Goal: Task Accomplishment & Management: Manage account settings

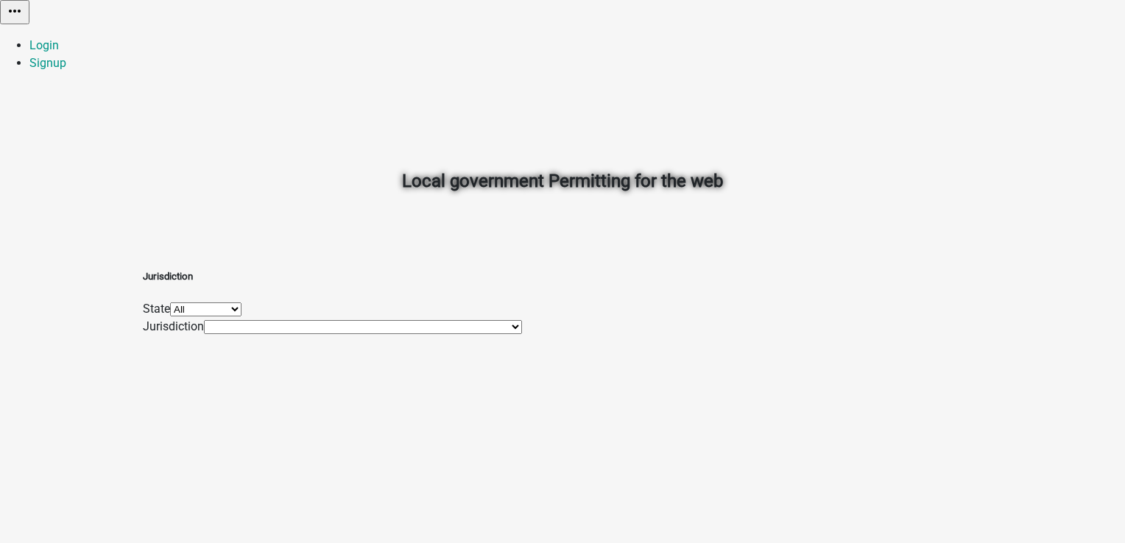
click at [463, 225] on div "Local government Permitting for the web" at bounding box center [562, 148] width 839 height 211
click at [59, 38] on link "Login" at bounding box center [43, 45] width 29 height 14
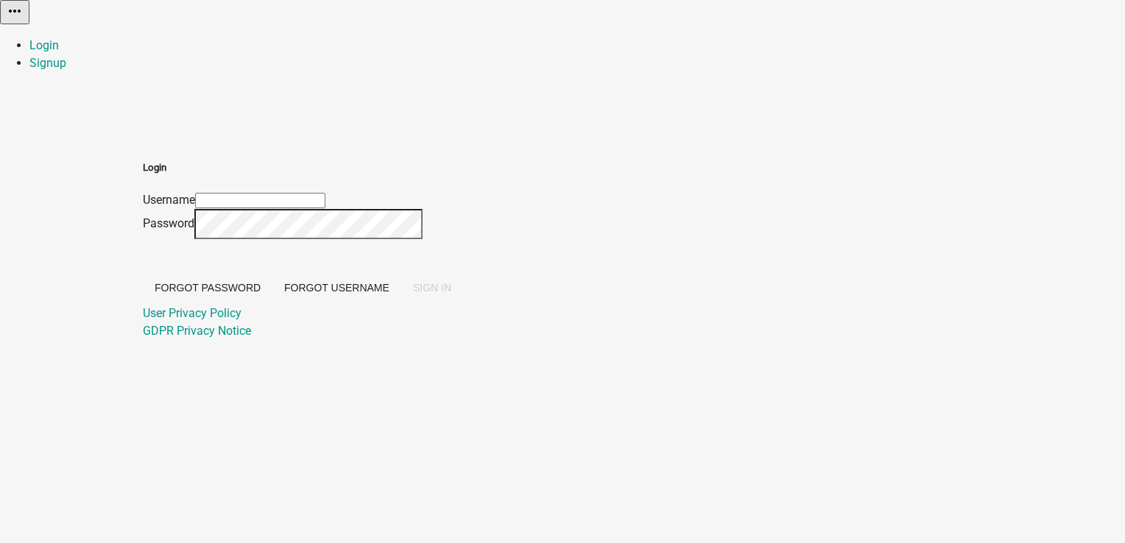
click at [463, 191] on div "Username" at bounding box center [303, 200] width 320 height 18
click at [325, 193] on input "Username" at bounding box center [260, 200] width 130 height 15
type input "PratikshaK"
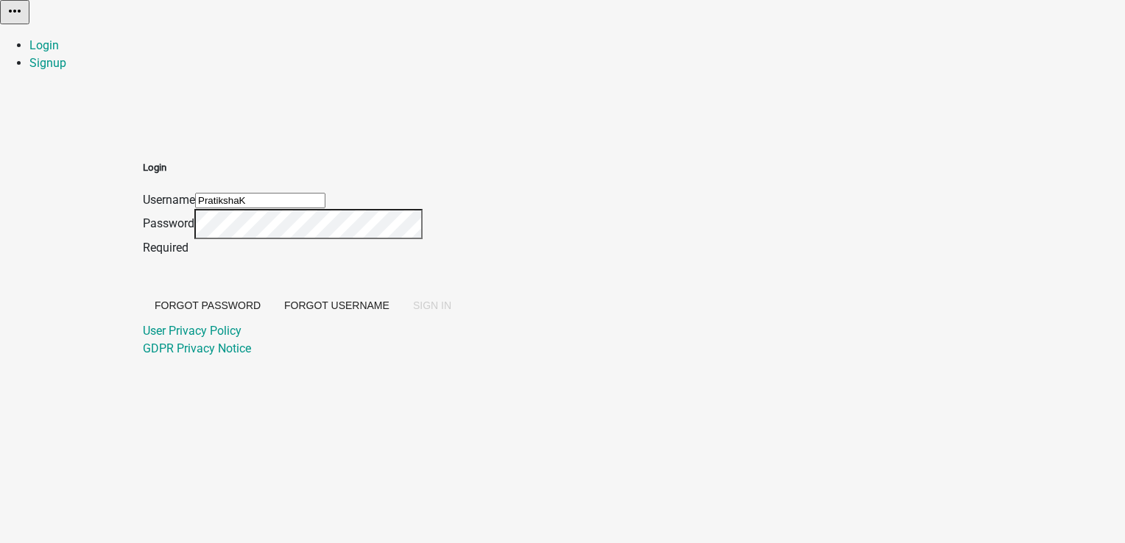
drag, startPoint x: 527, startPoint y: 161, endPoint x: 433, endPoint y: 156, distance: 94.4
click at [433, 160] on div "Login Username PratikshaK Password Required Forgot Password Forgot Username SIG…" at bounding box center [303, 258] width 320 height 197
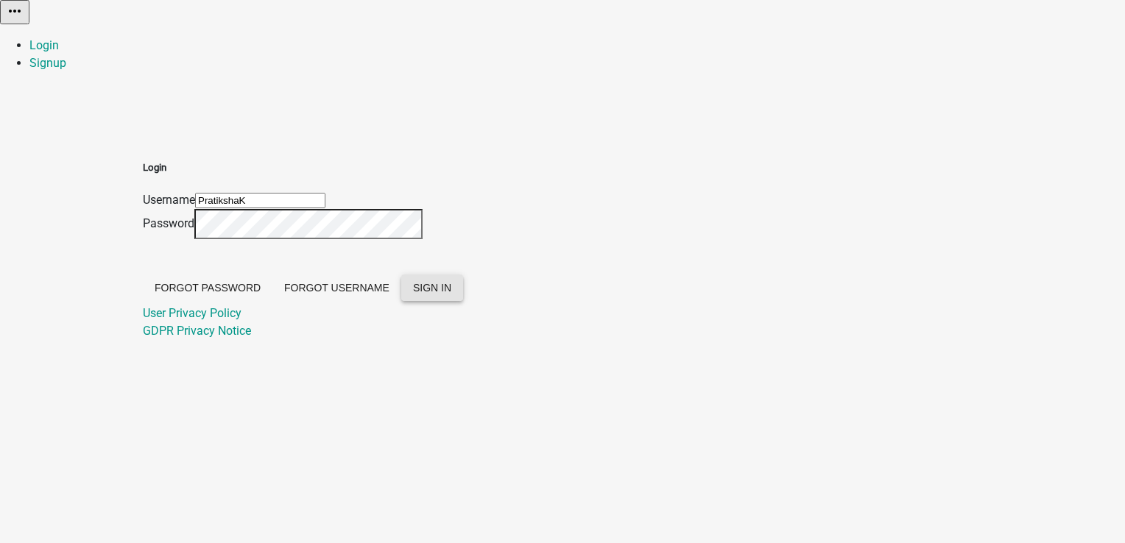
click at [463, 301] on button "SIGN IN" at bounding box center [432, 288] width 62 height 27
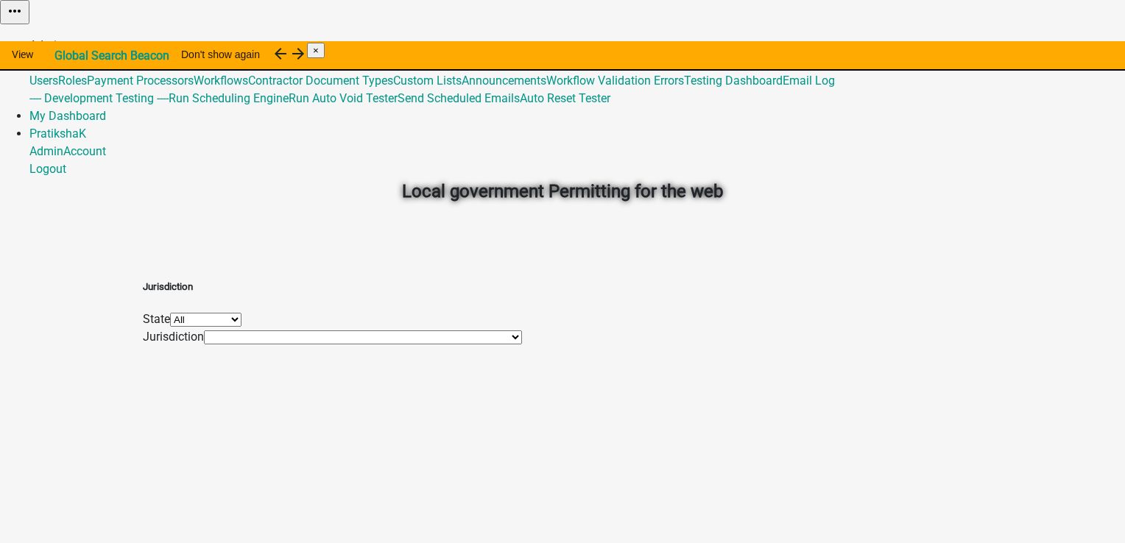
click at [63, 38] on link "Admin" at bounding box center [46, 45] width 34 height 14
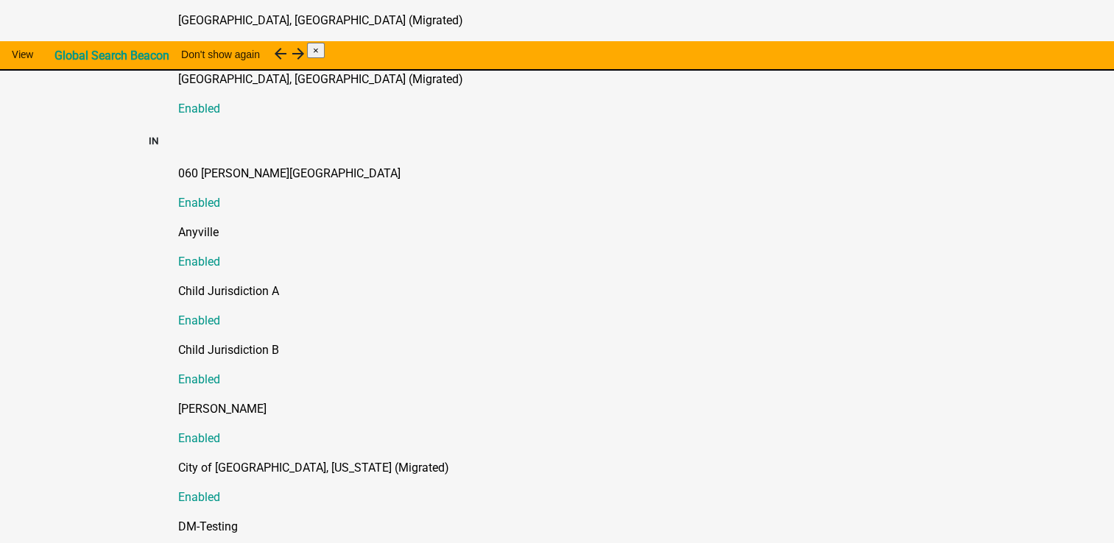
scroll to position [1767, 0]
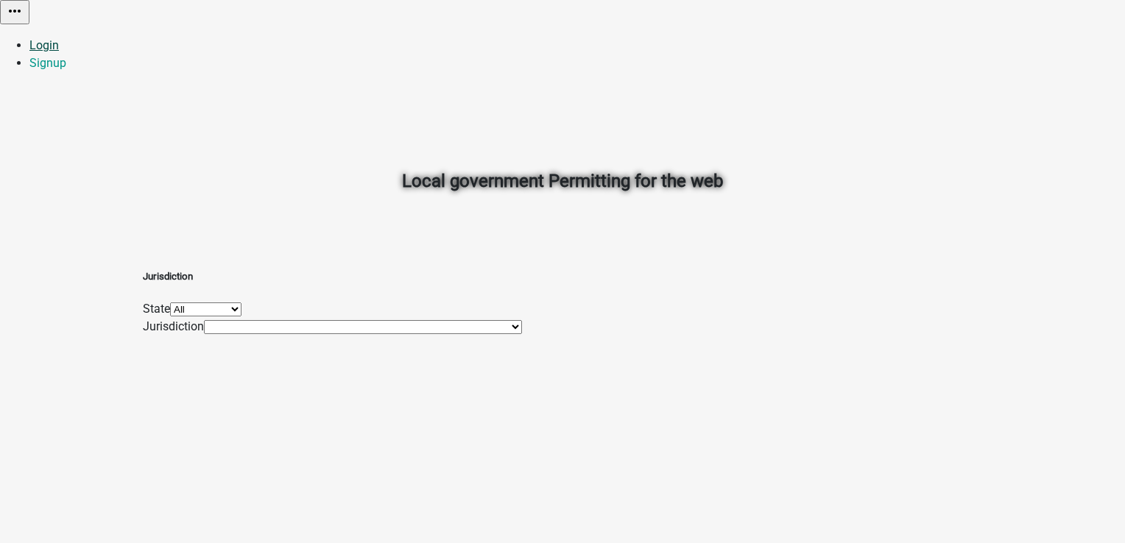
click at [59, 38] on link "Login" at bounding box center [43, 45] width 29 height 14
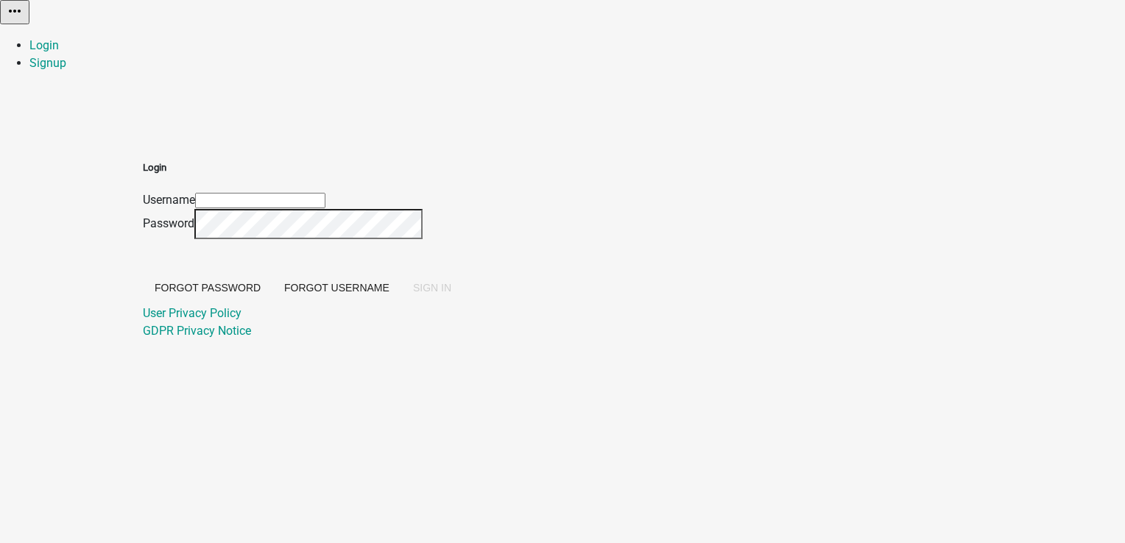
click at [325, 193] on input "Username" at bounding box center [260, 200] width 130 height 15
type input "PratikshaK"
drag, startPoint x: 528, startPoint y: 163, endPoint x: 465, endPoint y: 160, distance: 62.6
click at [325, 193] on input "PratikshaK" at bounding box center [260, 200] width 130 height 15
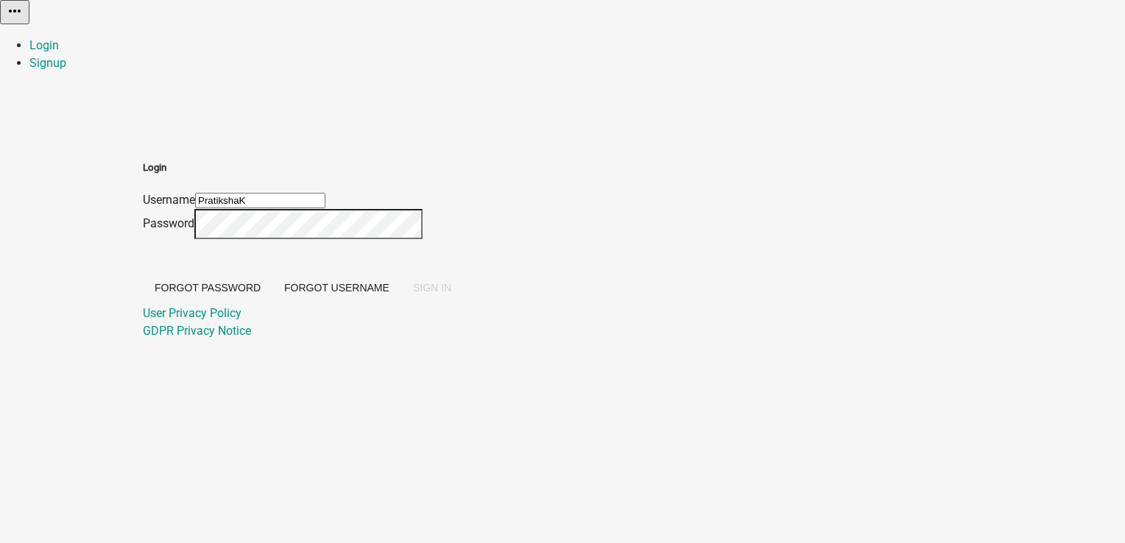
click at [325, 193] on input "PratikshaK" at bounding box center [260, 200] width 130 height 15
click at [451, 294] on span "SIGN IN" at bounding box center [432, 288] width 38 height 12
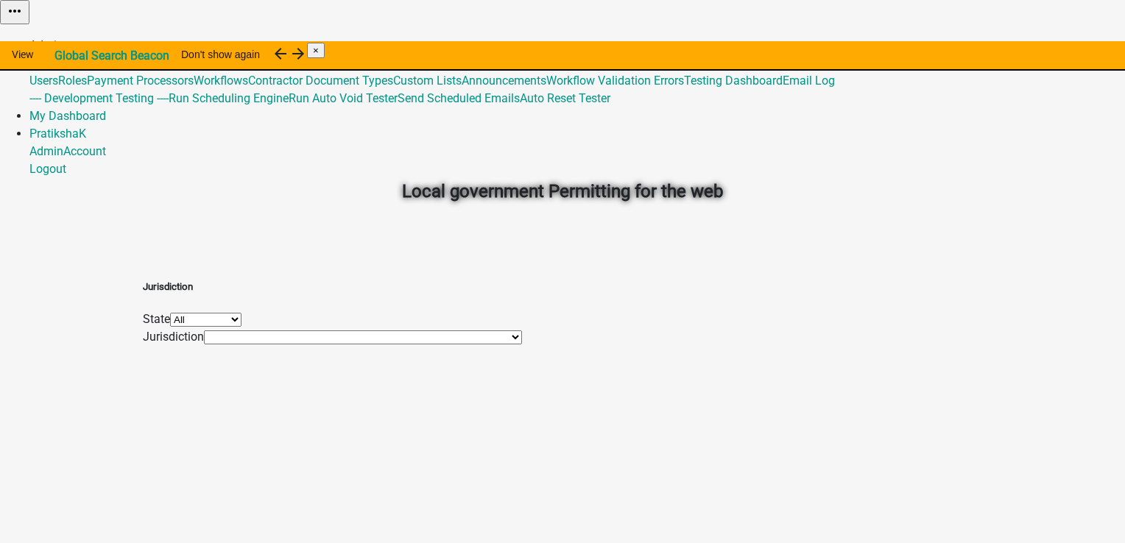
click at [63, 38] on link "Admin" at bounding box center [46, 45] width 34 height 14
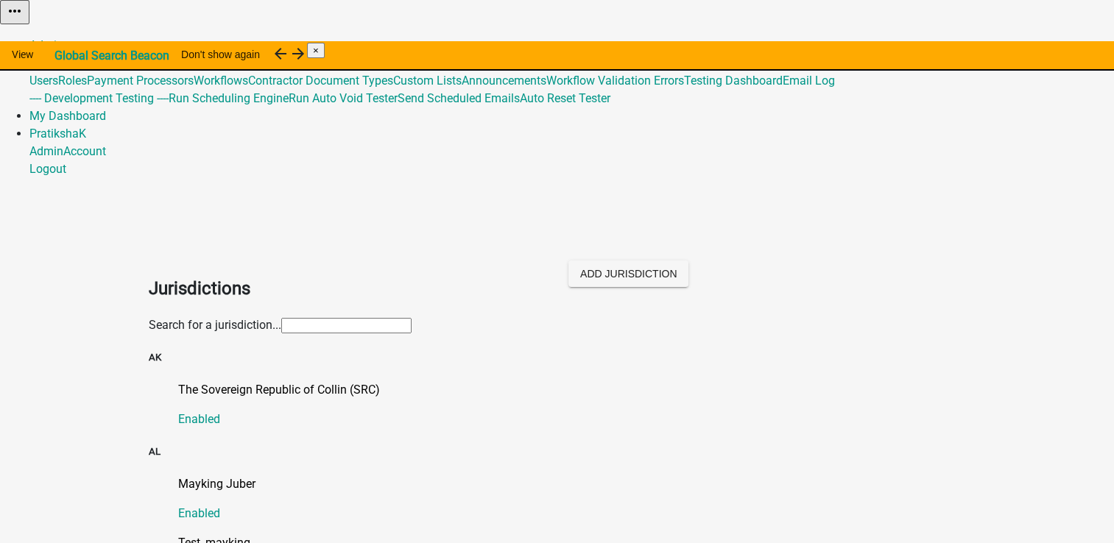
click at [396, 318] on input "text" at bounding box center [346, 325] width 130 height 15
type input "ni"
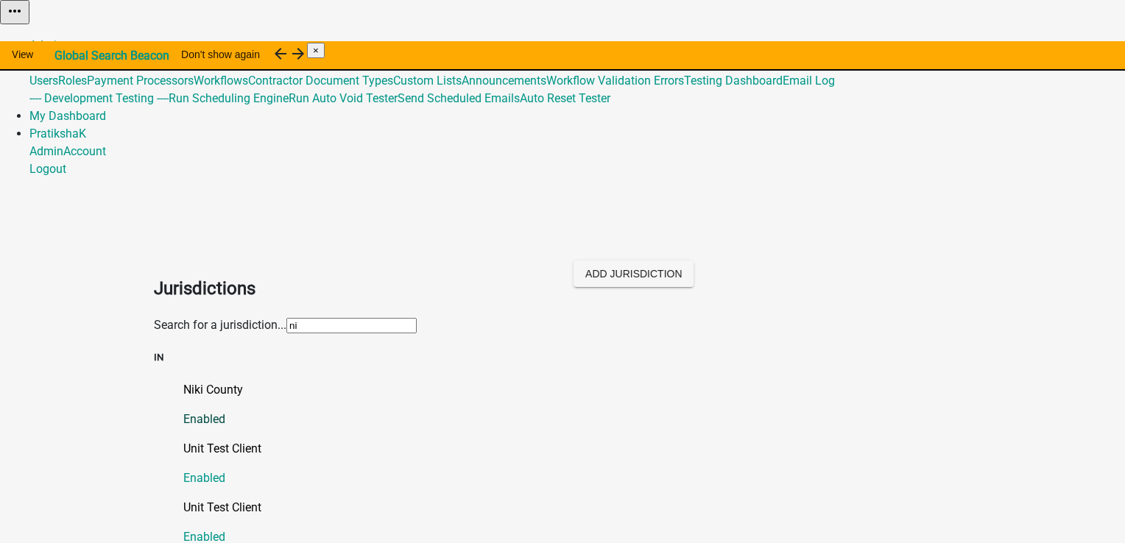
click at [197, 381] on link "Niki County Enabled" at bounding box center [577, 404] width 788 height 47
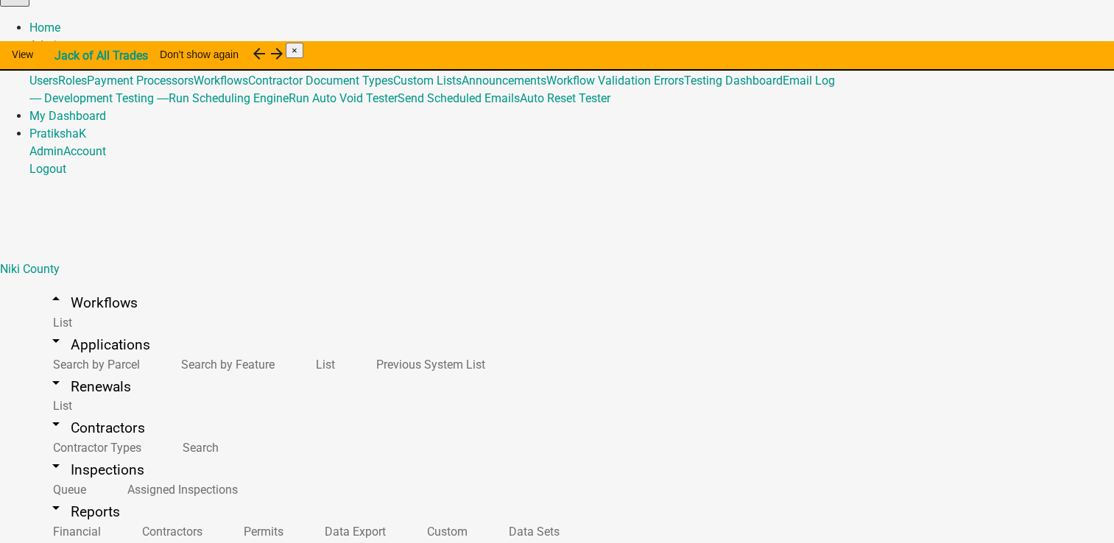
scroll to position [265, 0]
click at [63, 38] on link "Admin" at bounding box center [46, 45] width 34 height 14
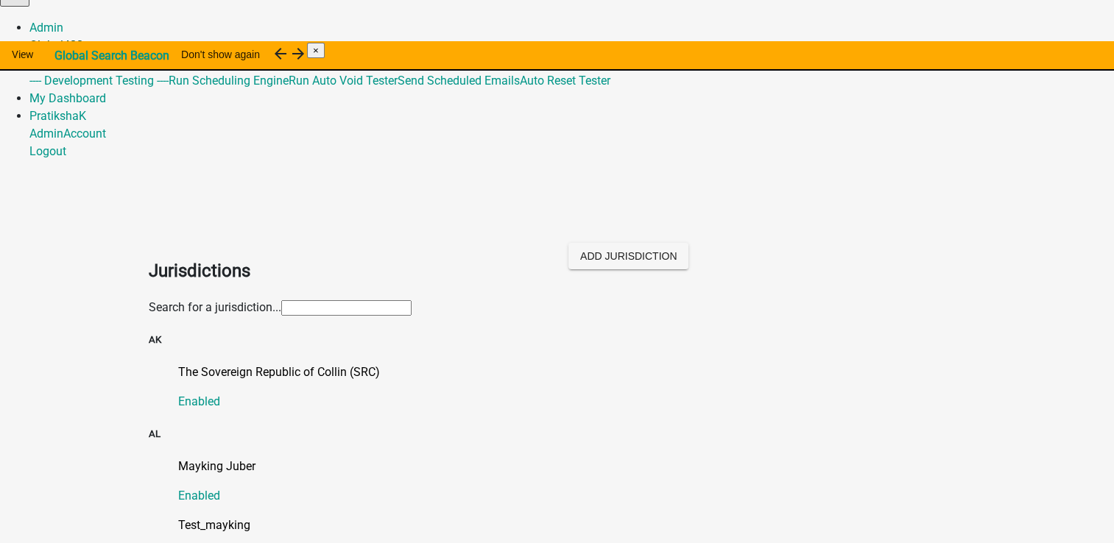
click at [83, 38] on link "Global 488" at bounding box center [56, 45] width 54 height 14
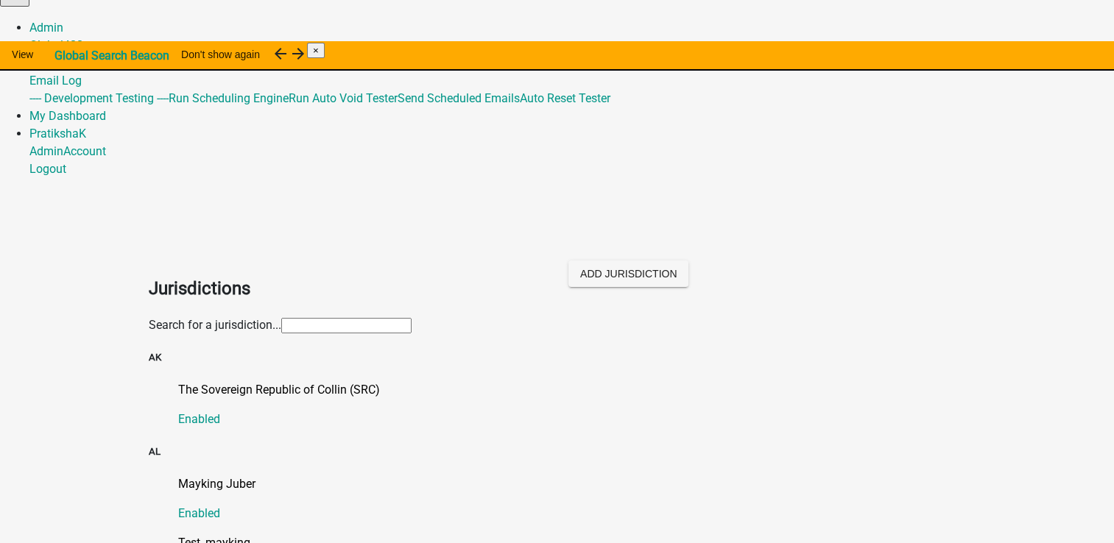
click at [783, 70] on link "Testing Dashboard" at bounding box center [733, 63] width 99 height 14
select select
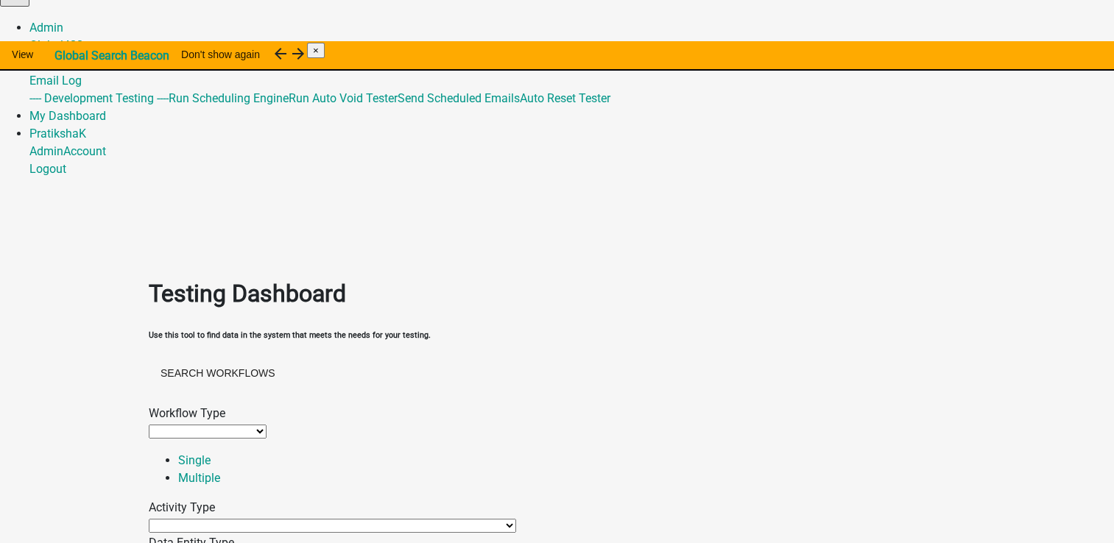
click at [205, 405] on div "Workflow Type" at bounding box center [557, 414] width 817 height 18
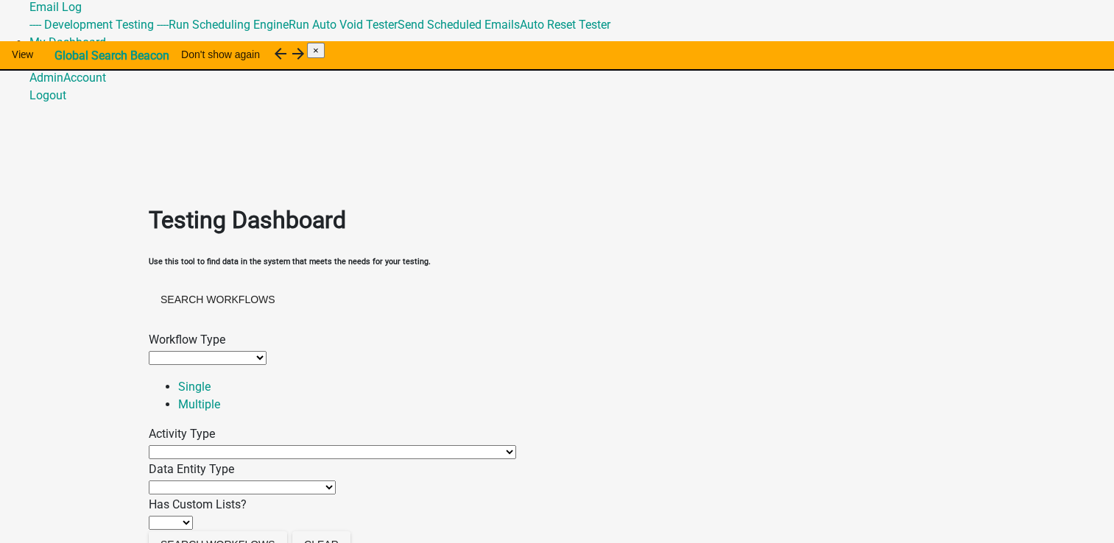
scroll to position [18, 0]
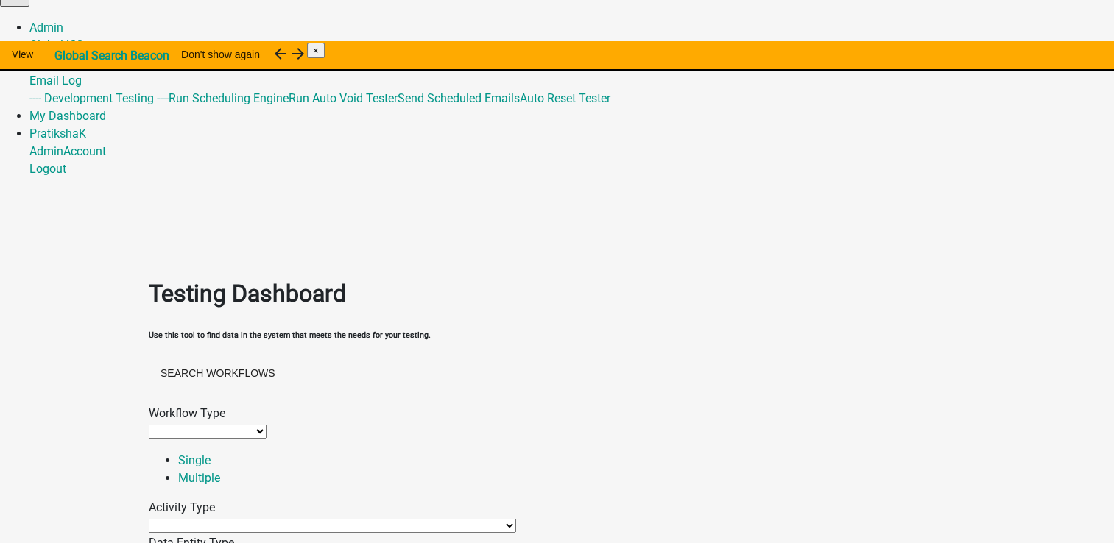
click at [228, 405] on div "Workflow Type" at bounding box center [557, 414] width 817 height 18
click at [195, 405] on div "Workflow Type" at bounding box center [557, 414] width 817 height 18
click at [199, 405] on div "Workflow Type" at bounding box center [557, 414] width 817 height 18
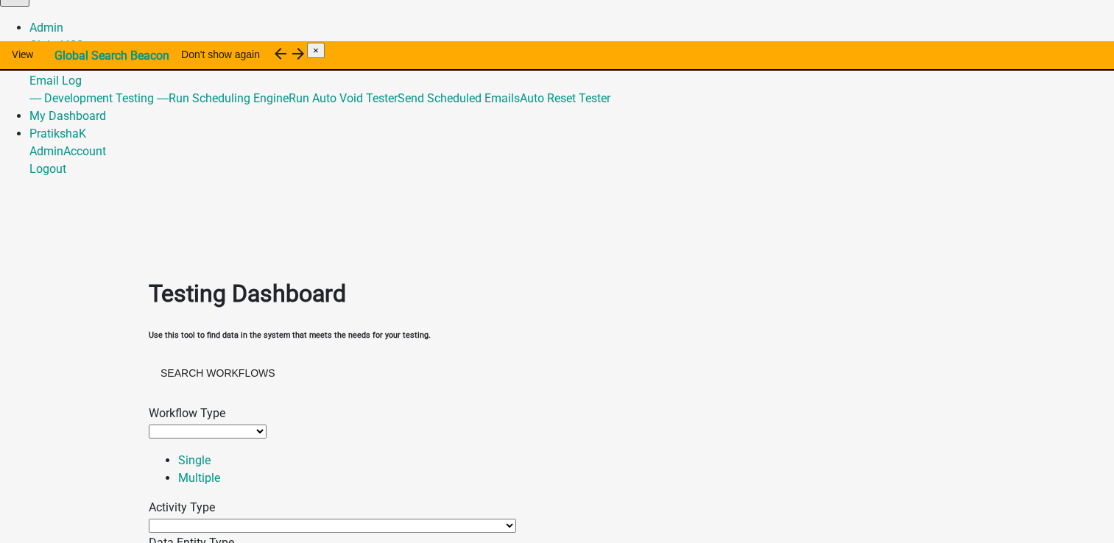
drag, startPoint x: 199, startPoint y: 236, endPoint x: 220, endPoint y: 236, distance: 21.3
click at [220, 405] on div "Workflow Type" at bounding box center [557, 414] width 817 height 18
drag, startPoint x: 261, startPoint y: 243, endPoint x: 263, endPoint y: 261, distance: 18.5
click at [262, 425] on select "Permit Renewable Contractor Registration Contractor Renewal Other" at bounding box center [208, 432] width 118 height 14
select select "4"
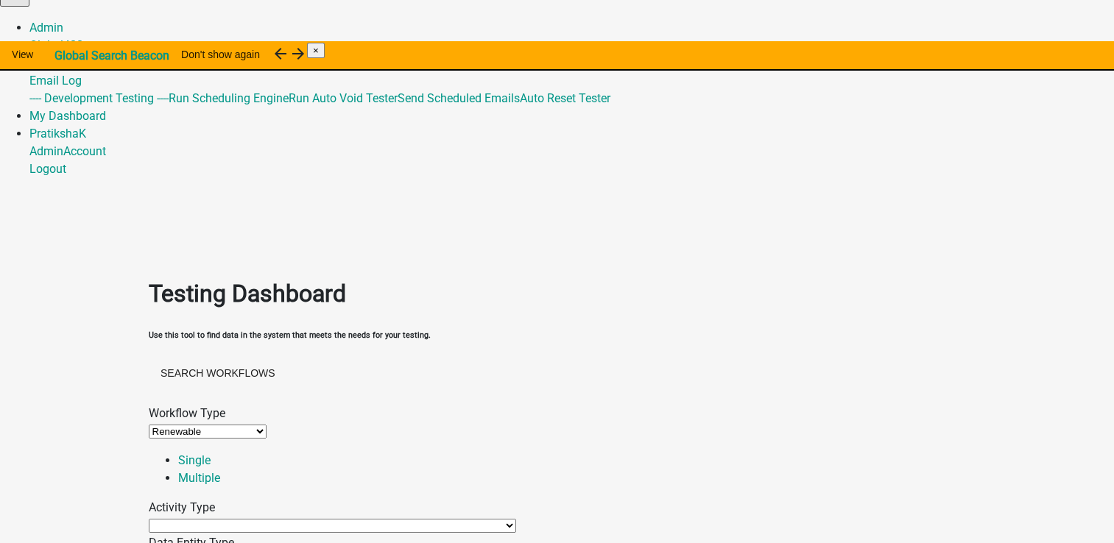
click at [177, 425] on select "Permit Renewable Contractor Registration Contractor Renewal Other" at bounding box center [208, 432] width 118 height 14
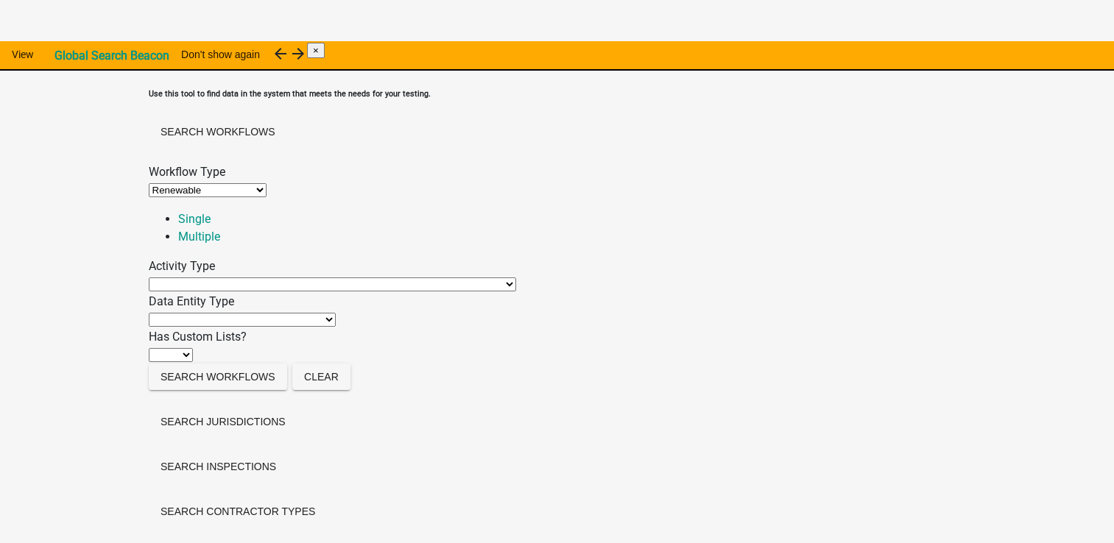
scroll to position [186, 0]
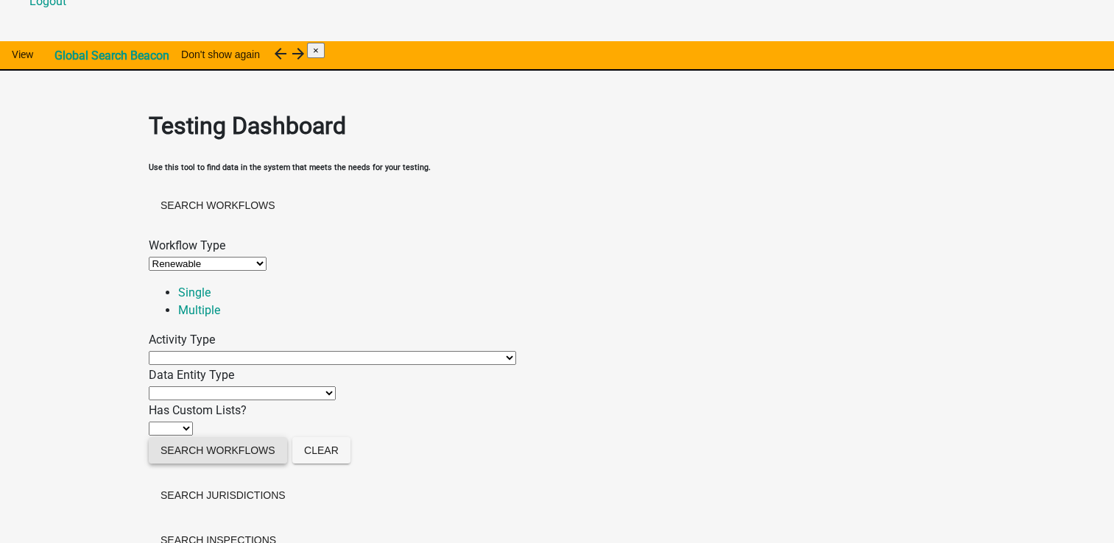
click at [211, 437] on button "Search Workflows" at bounding box center [218, 450] width 138 height 27
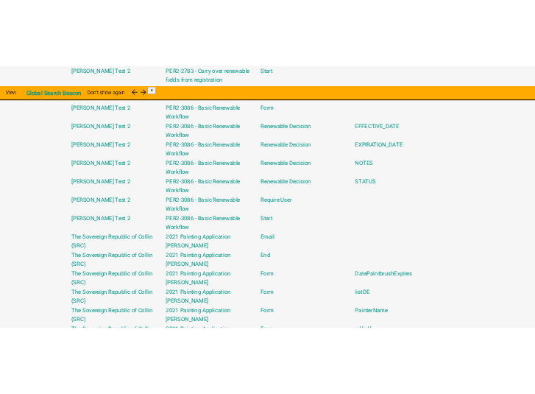
scroll to position [1069, 0]
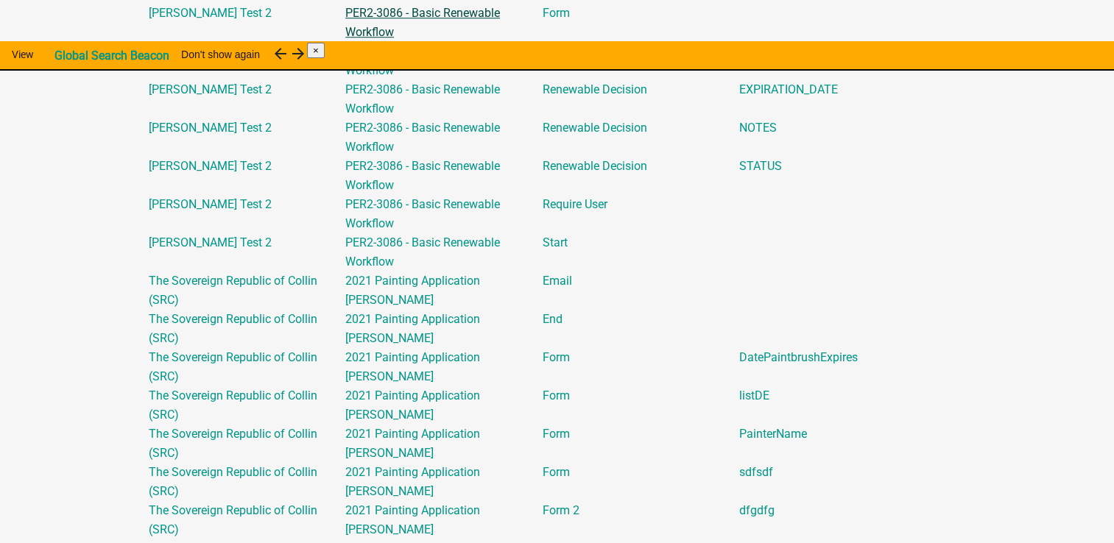
click at [400, 39] on link "PER2-3086 - Basic Renewable Workflow" at bounding box center [422, 22] width 155 height 33
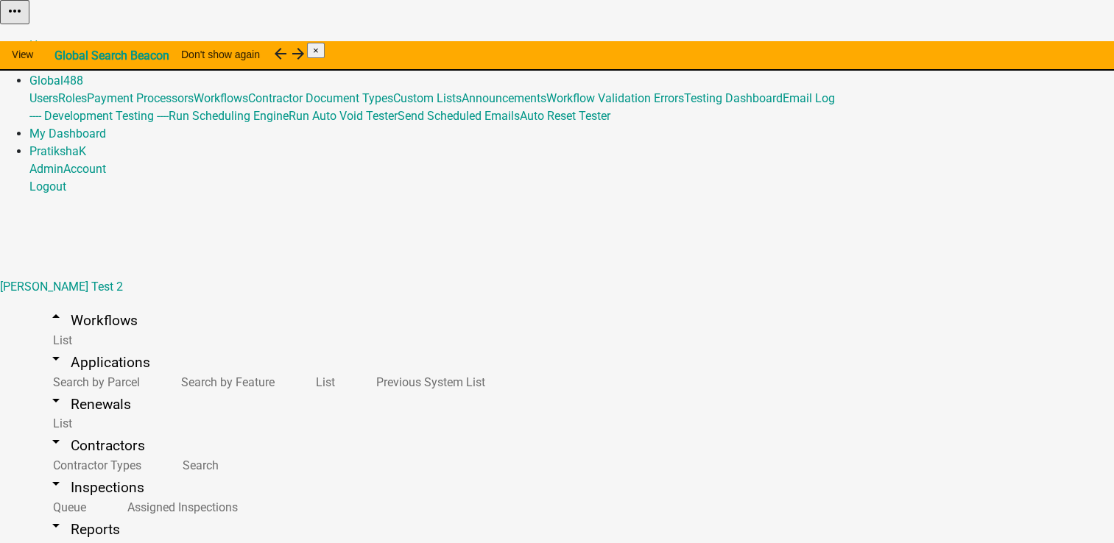
select select "eeaf323d-3f14-4767-83da-d3f35b512d77"
select select "4"
select select "1: 41c72a92-8bc2-4256-93cc-0379175cc5a8"
select select
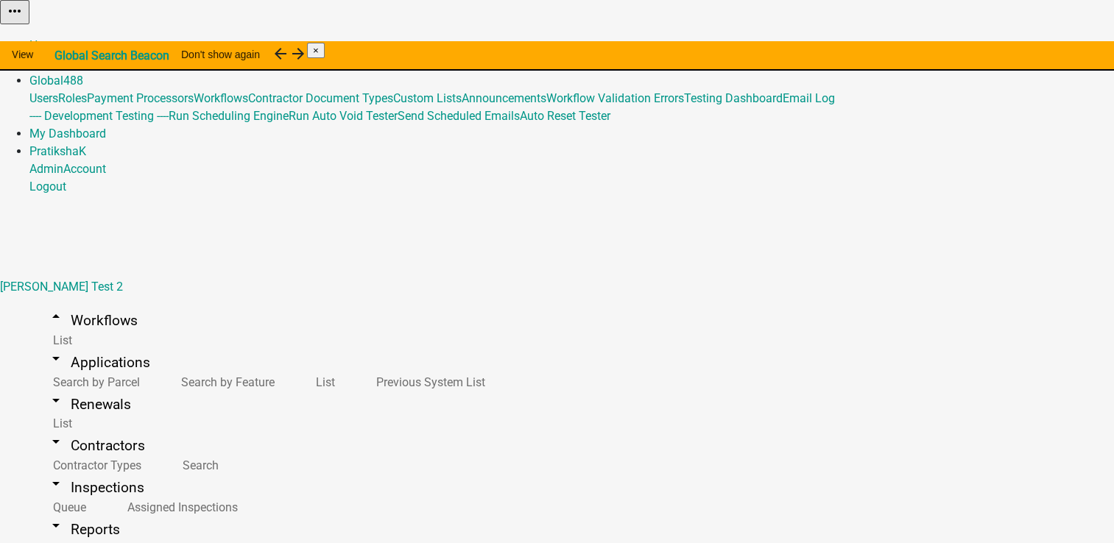
scroll to position [541, 0]
select select "3: Object"
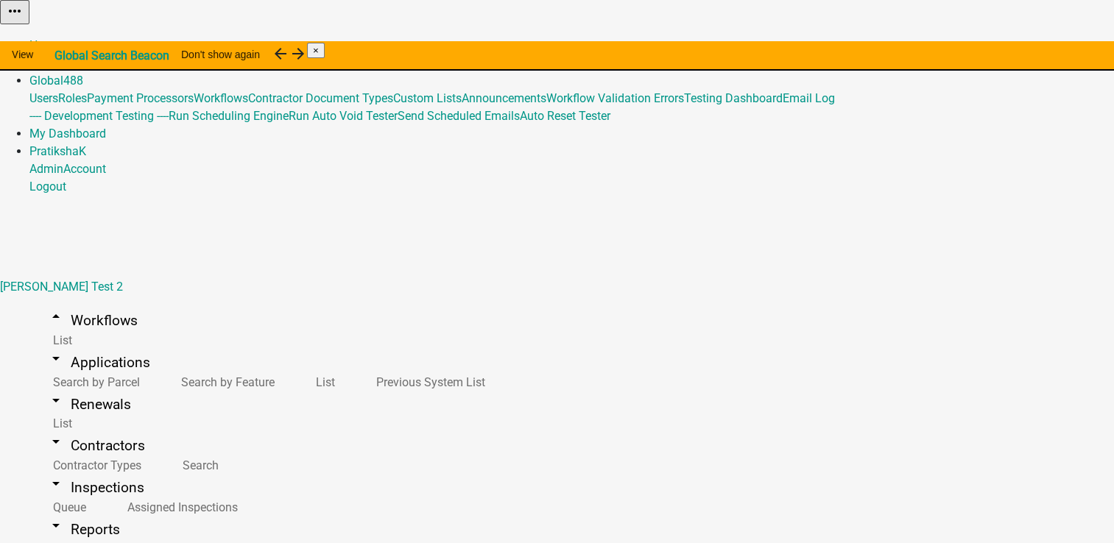
select select "eeaf323d-3f14-4767-83da-d3f35b512d77"
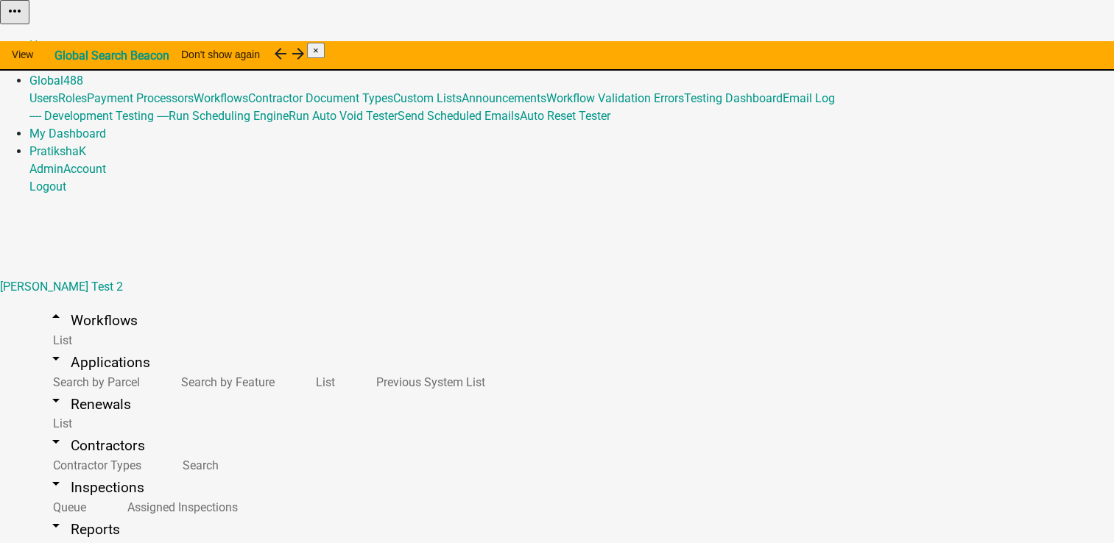
select select "4"
select select "1: 41c72a92-8bc2-4256-93cc-0379175cc5a8"
select select
click at [63, 56] on link "Admin" at bounding box center [46, 63] width 34 height 14
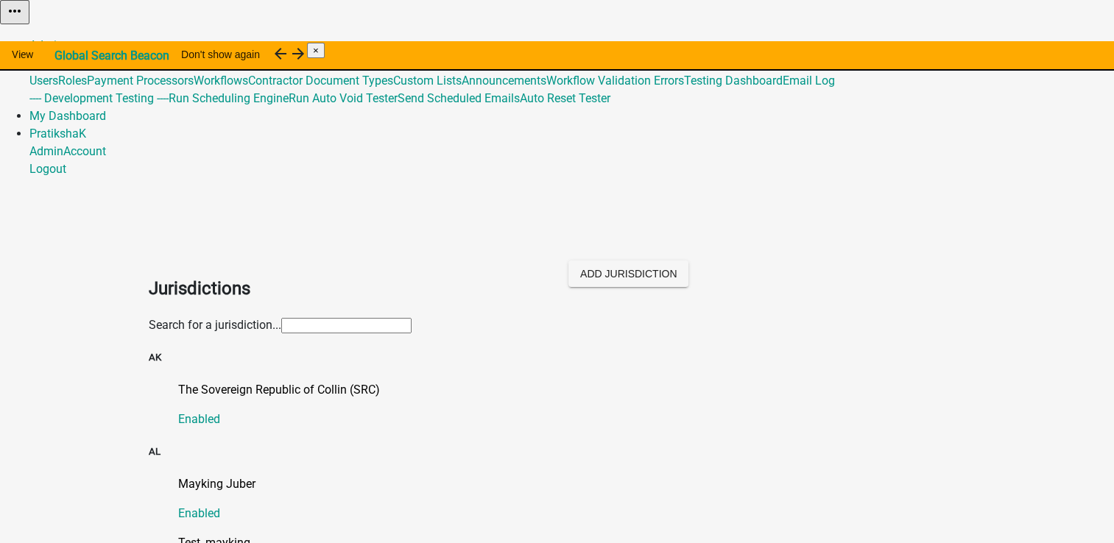
click at [83, 56] on link "Global 488" at bounding box center [56, 63] width 54 height 14
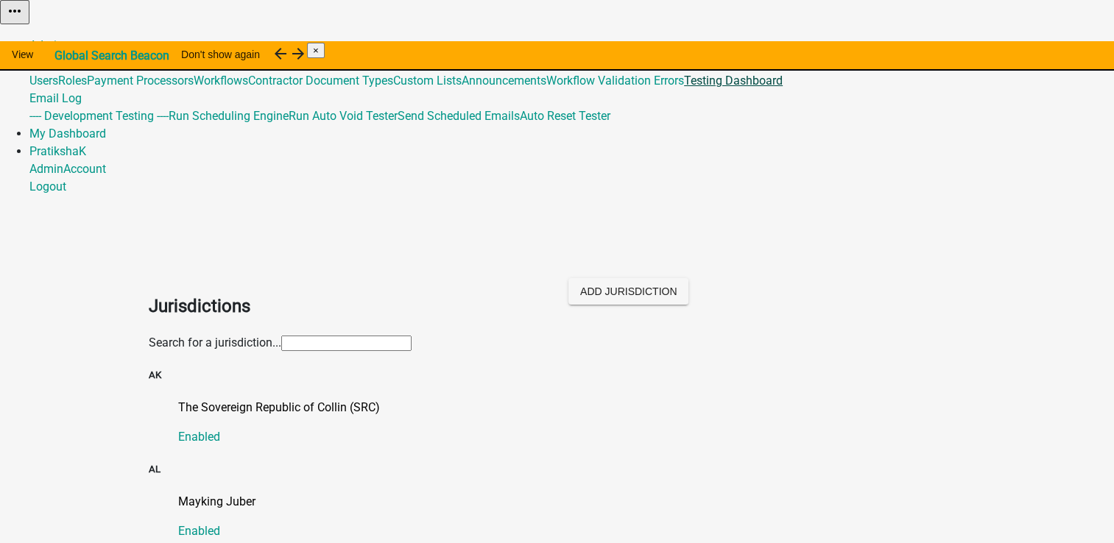
click at [783, 88] on link "Testing Dashboard" at bounding box center [733, 81] width 99 height 14
select select
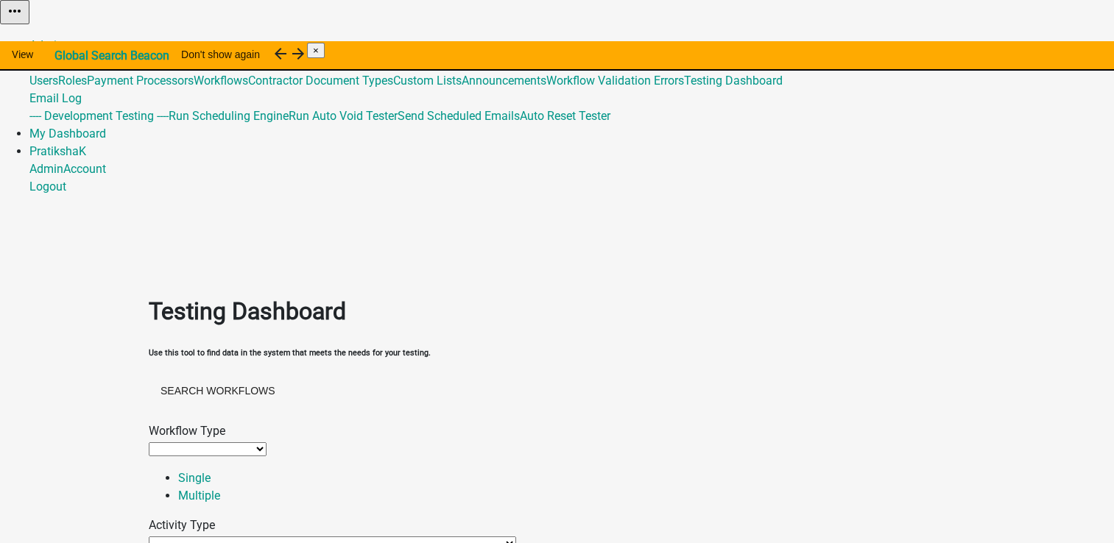
click at [226, 442] on select "Permit Renewable Contractor Registration Contractor Renewal Other" at bounding box center [208, 449] width 118 height 14
select select "4"
click at [177, 442] on select "Permit Renewable Contractor Registration Contractor Renewal Other" at bounding box center [208, 449] width 118 height 14
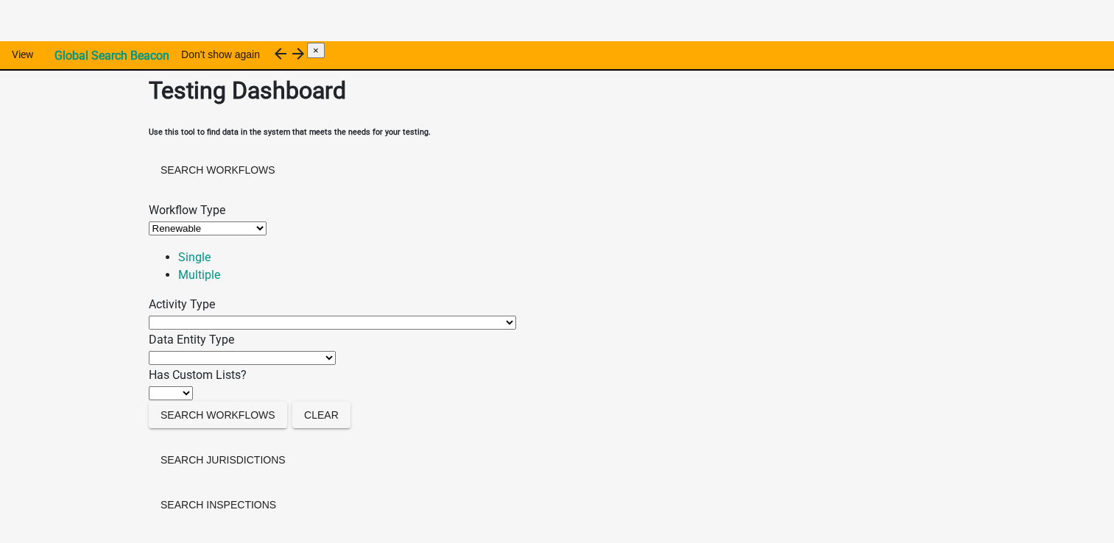
scroll to position [294, 0]
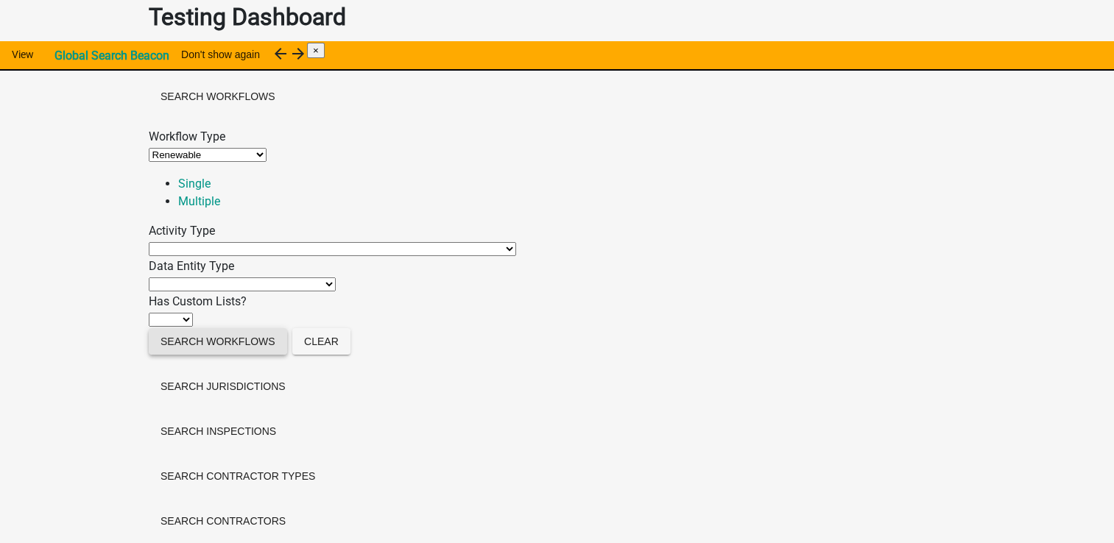
click at [251, 328] on button "Search Workflows" at bounding box center [218, 341] width 138 height 27
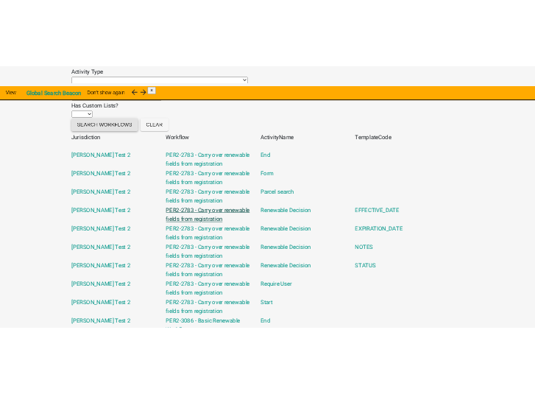
scroll to position [589, 0]
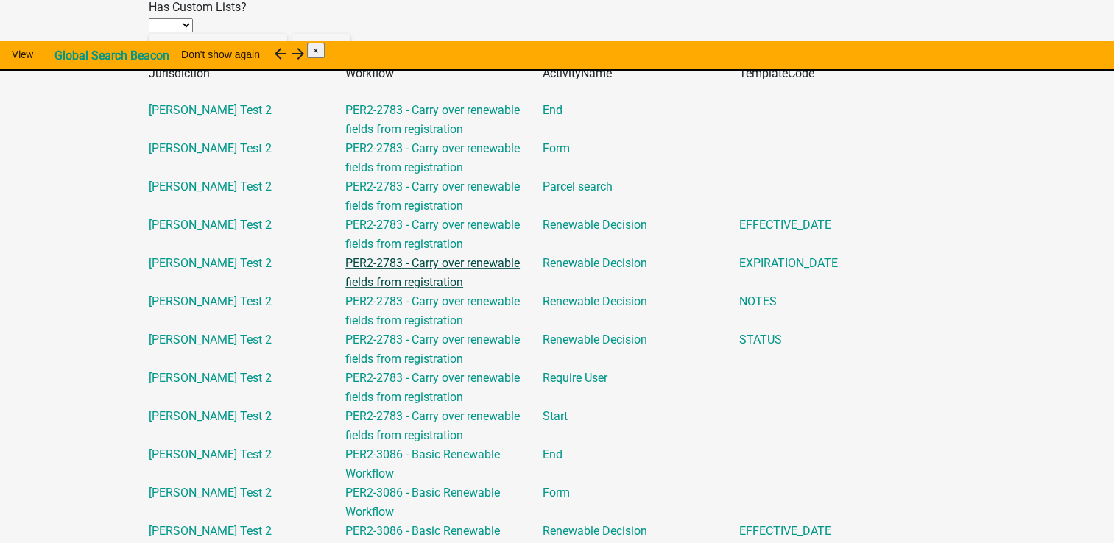
click at [439, 289] on link "PER2-2783 - Carry over renewable fields from registration" at bounding box center [432, 272] width 174 height 33
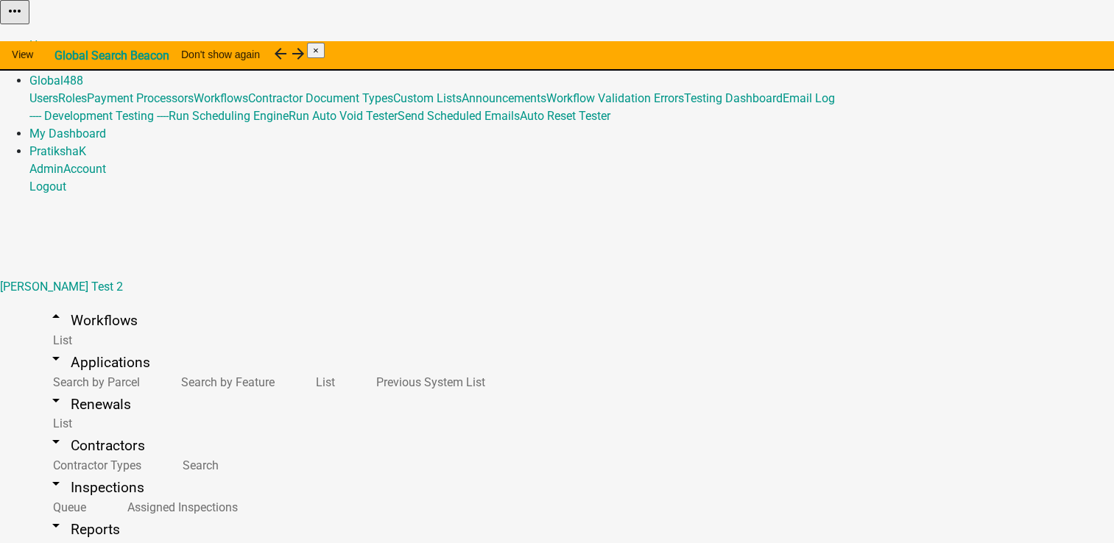
select select "eeaf323d-3f14-4767-83da-d3f35b512d77"
select select "4"
select select "3: Object"
select select
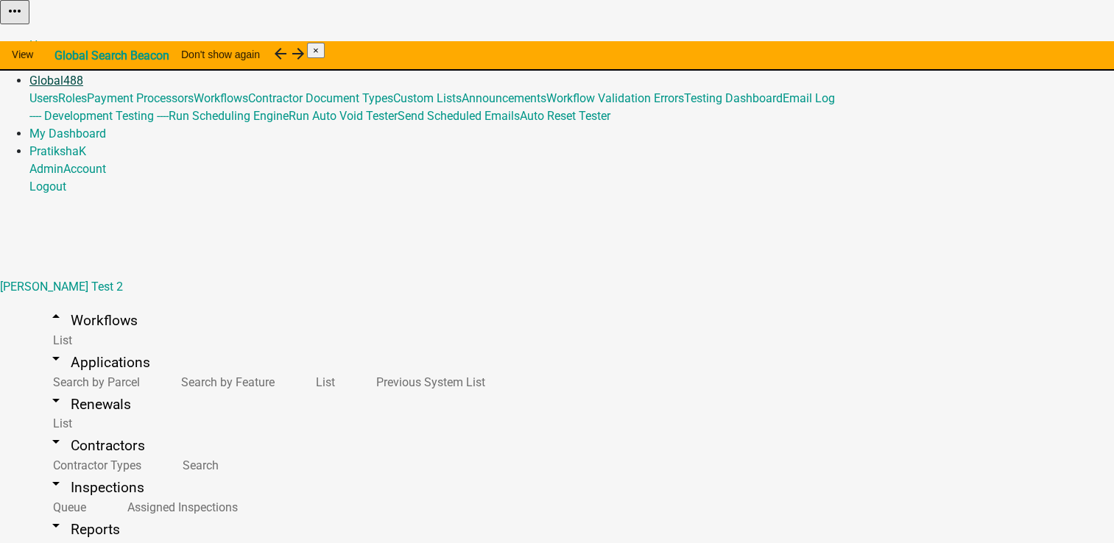
click at [83, 74] on link "Global 488" at bounding box center [56, 81] width 54 height 14
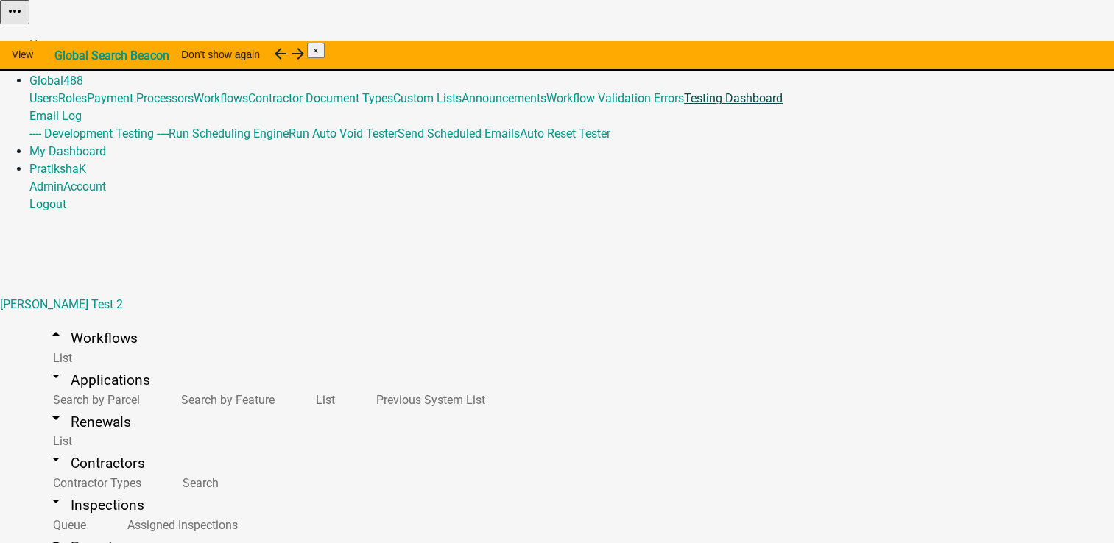
click at [783, 105] on link "Testing Dashboard" at bounding box center [733, 98] width 99 height 14
select select
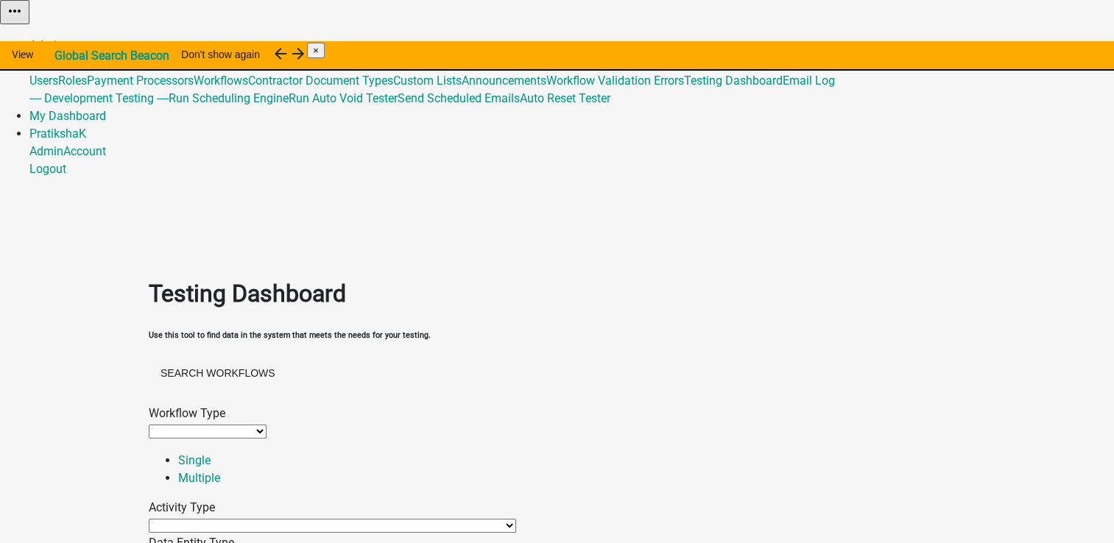
click at [202, 425] on select "Permit Renewable Contractor Registration Contractor Renewal Other" at bounding box center [208, 432] width 118 height 14
click at [244, 425] on select "Permit Renewable Contractor Registration Contractor Renewal Other" at bounding box center [208, 432] width 118 height 14
select select "4"
click at [177, 425] on select "Permit Renewable Contractor Registration Contractor Renewal Other" at bounding box center [208, 432] width 118 height 14
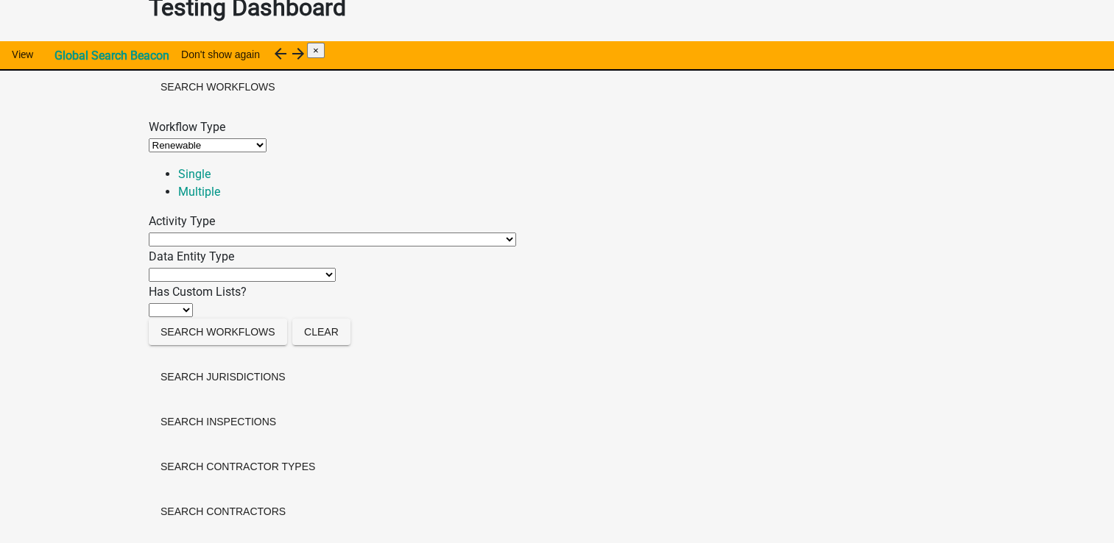
scroll to position [259, 0]
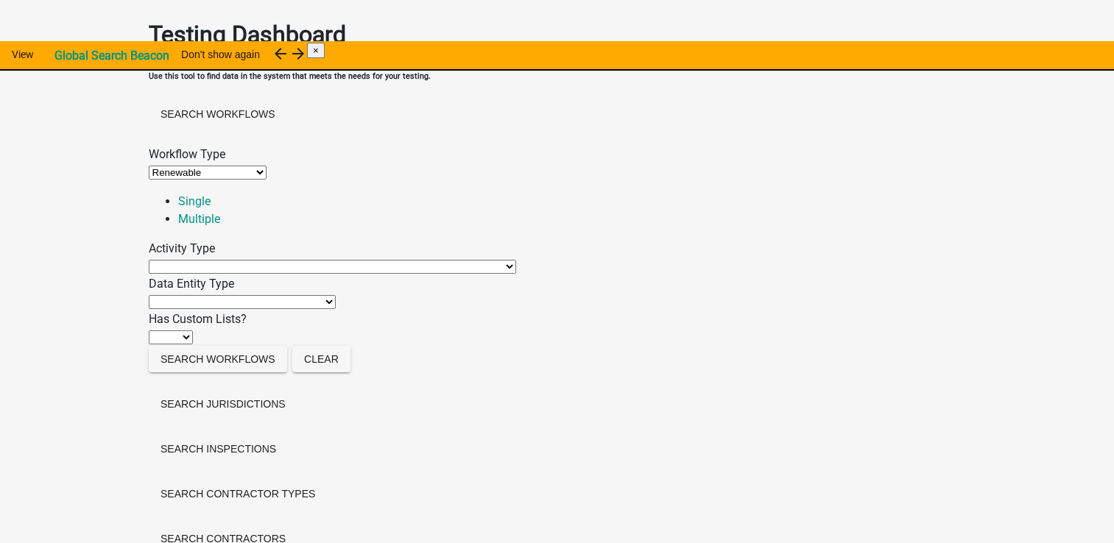
click at [244, 260] on select "Agenda item Appointment Call workflow Cancel Scheduled Email Complete Timeout A…" at bounding box center [332, 267] width 367 height 14
select select "renewal-decision-activity"
click at [192, 260] on select "Agenda item Appointment Call workflow Cancel Scheduled Email Complete Timeout A…" at bounding box center [332, 267] width 367 height 14
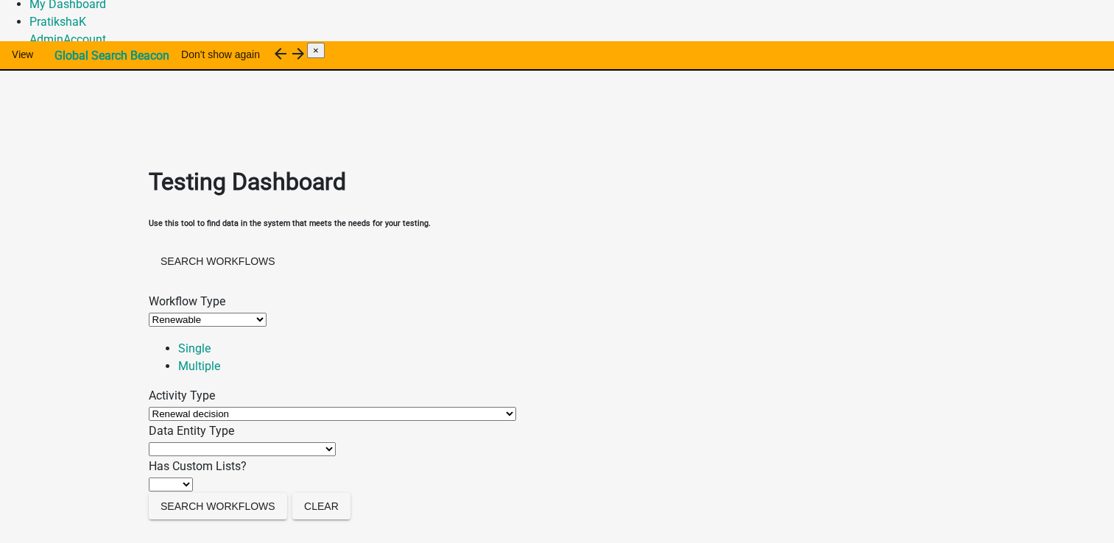
scroll to position [186, 0]
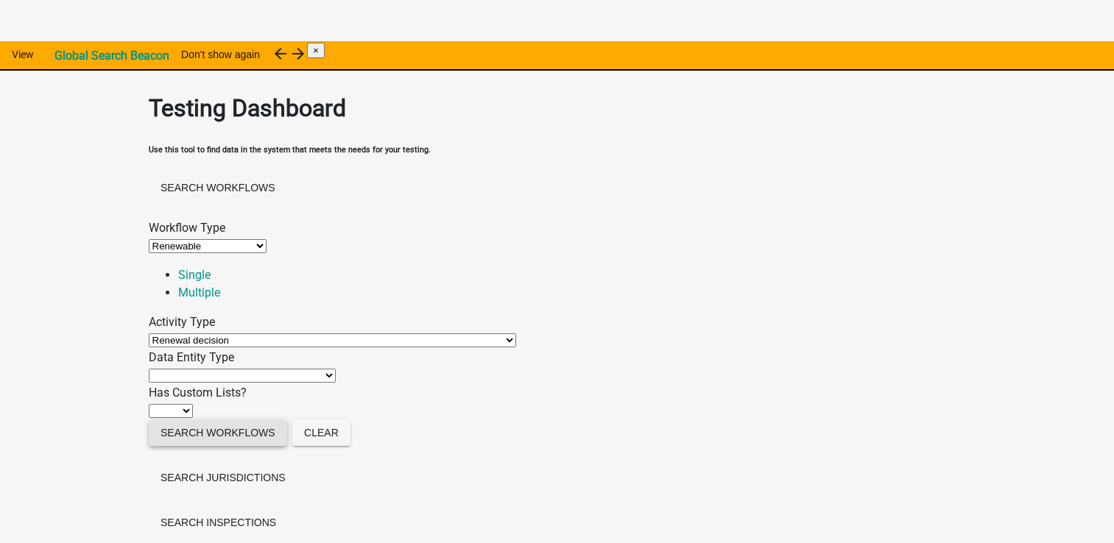
click at [226, 434] on button "Search Workflows" at bounding box center [218, 433] width 138 height 27
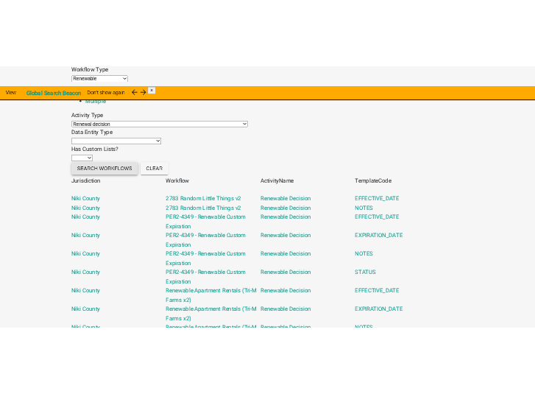
scroll to position [480, 0]
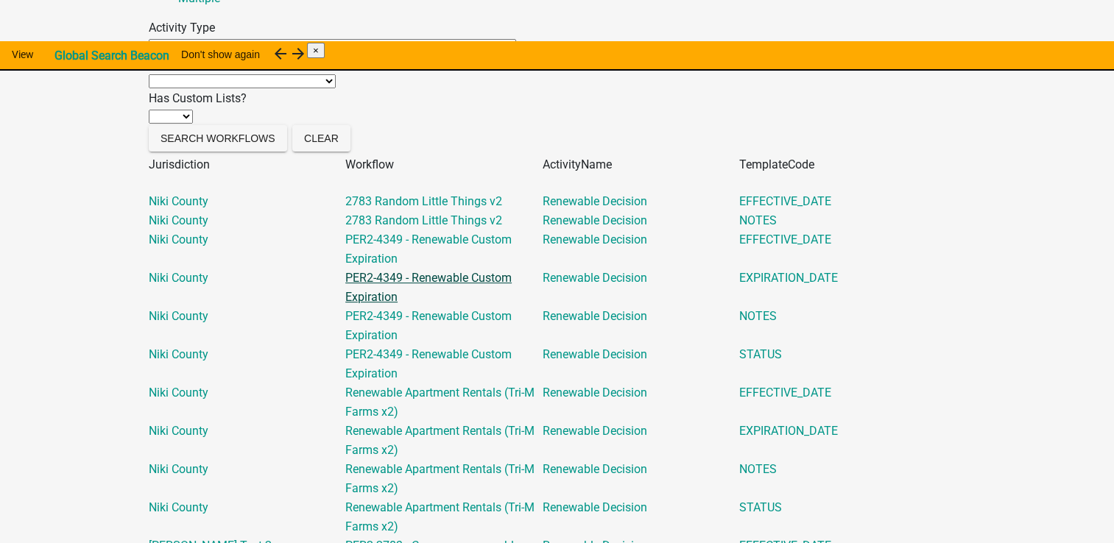
click at [431, 304] on link "PER2-4349 - Renewable Custom Expiration" at bounding box center [428, 287] width 166 height 33
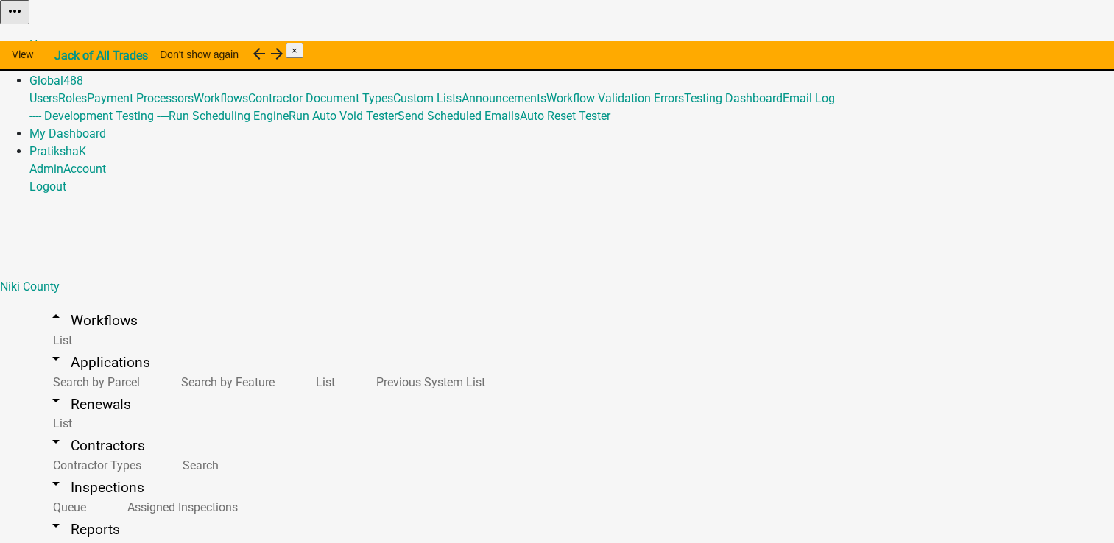
select select "4"
select select "3: Object"
select select "10: 95e1c80c-021c-4b97-979b-1469d66aa6e6"
